Goal: Check status: Check status

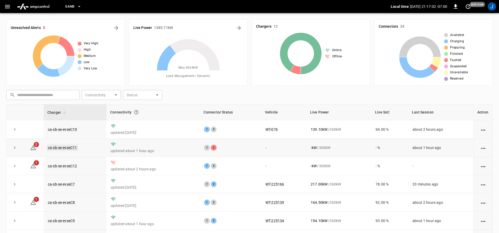
click at [66, 149] on link "ca-sb-se-evseC11" at bounding box center [62, 148] width 31 height 6
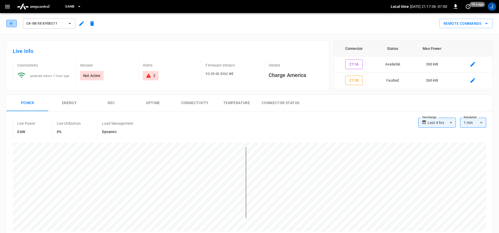
click at [13, 27] on button "button" at bounding box center [11, 23] width 10 height 7
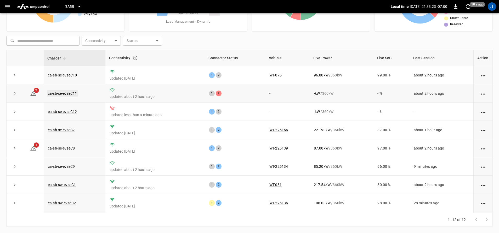
click at [70, 91] on link "ca-sb-se-evseC11" at bounding box center [62, 93] width 31 height 6
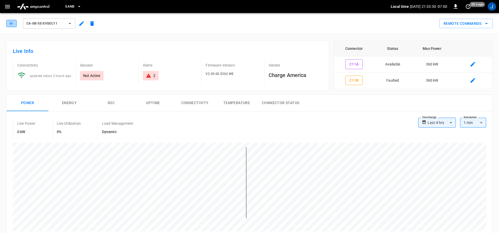
click at [9, 22] on icon "button" at bounding box center [11, 23] width 5 height 5
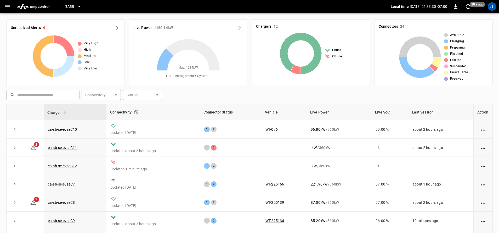
scroll to position [54, 0]
